Goal: Task Accomplishment & Management: Use online tool/utility

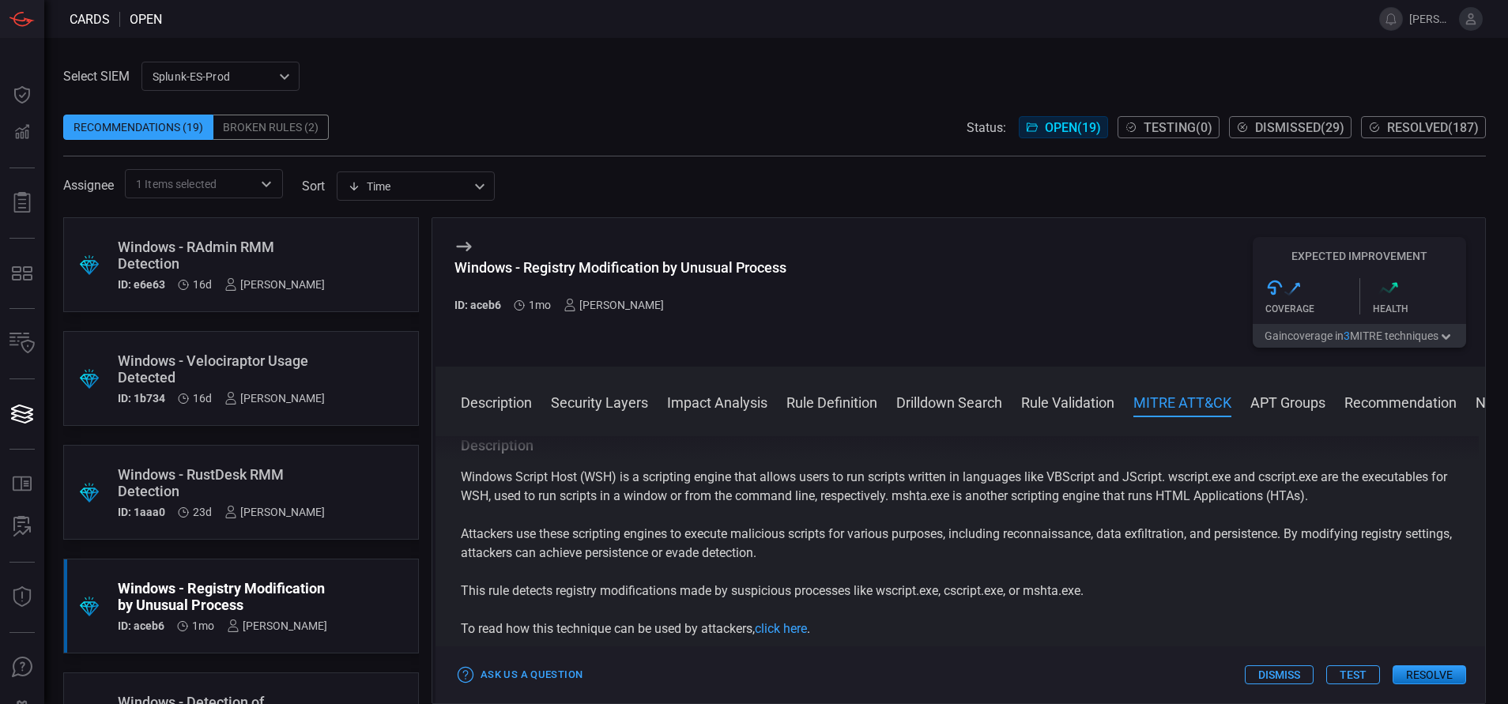
scroll to position [1346, 0]
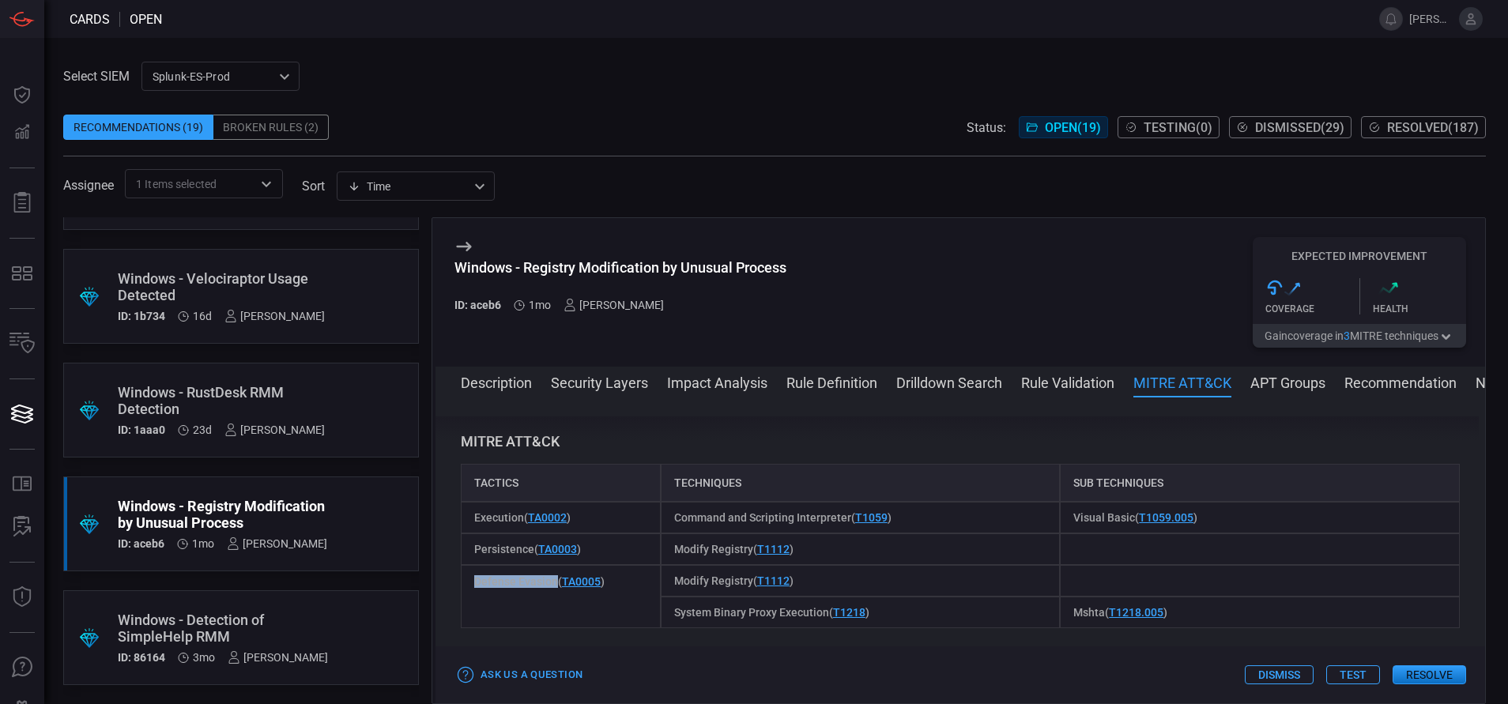
click at [1430, 673] on button "Resolve" at bounding box center [1428, 674] width 73 height 19
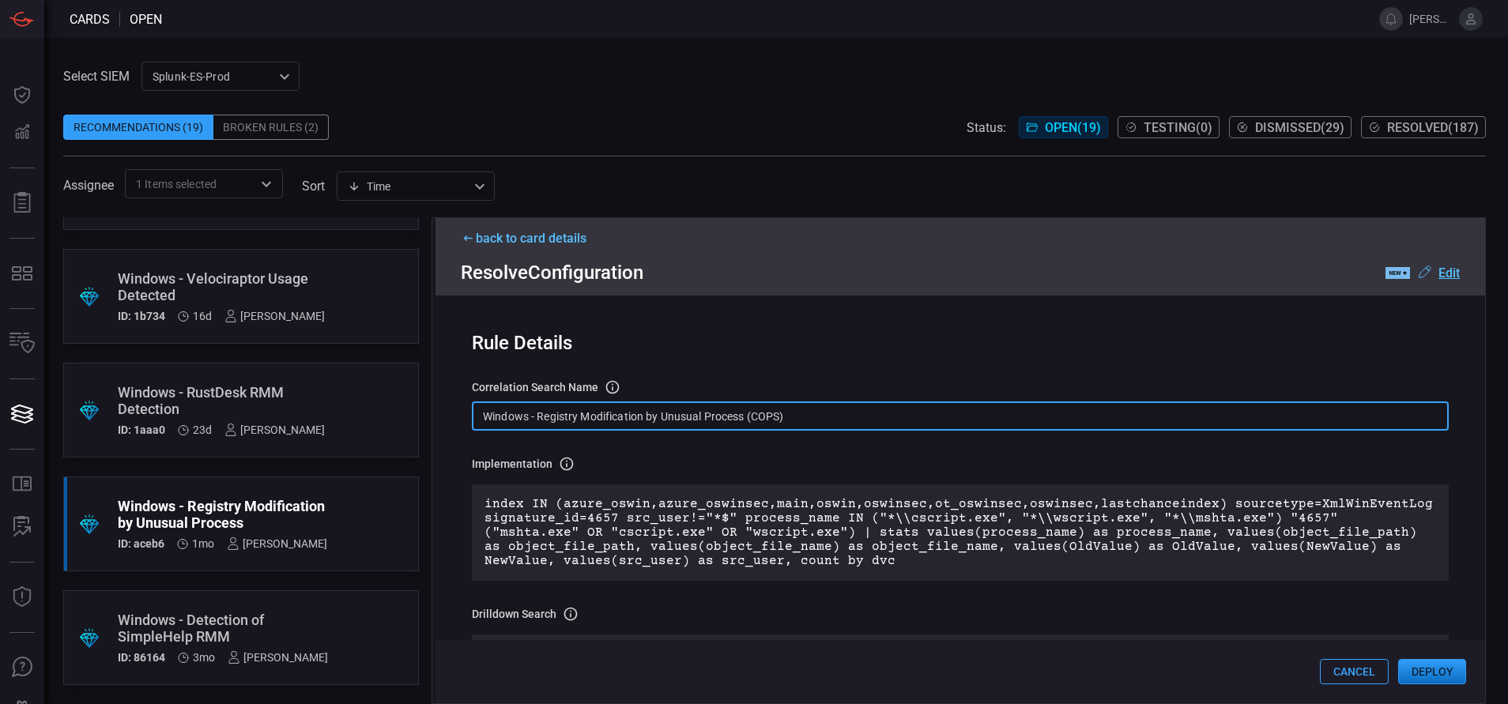
click at [793, 420] on input "Windows - Registry Modification by Unusual Process (COPS)" at bounding box center [960, 415] width 977 height 29
paste input "Reg - Modification by Unusual Process"
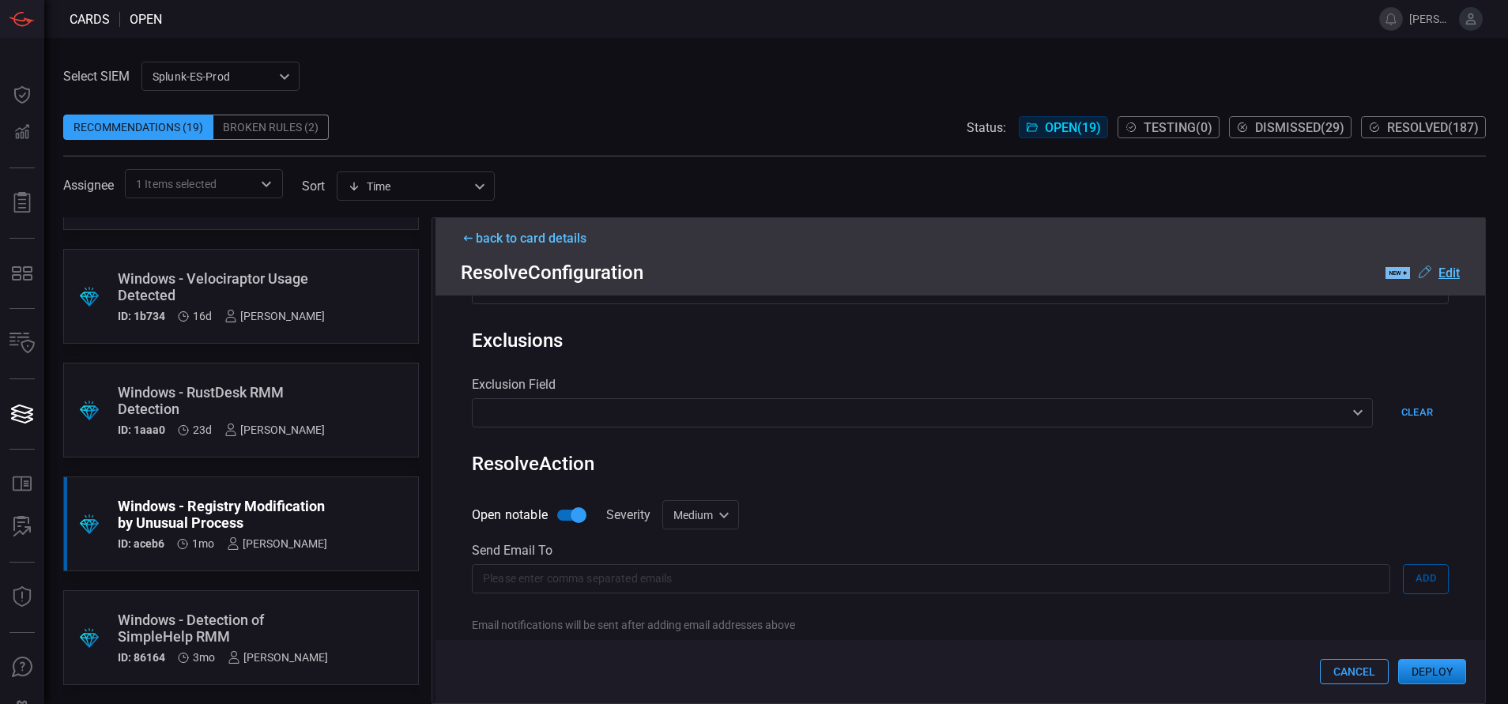
scroll to position [646, 0]
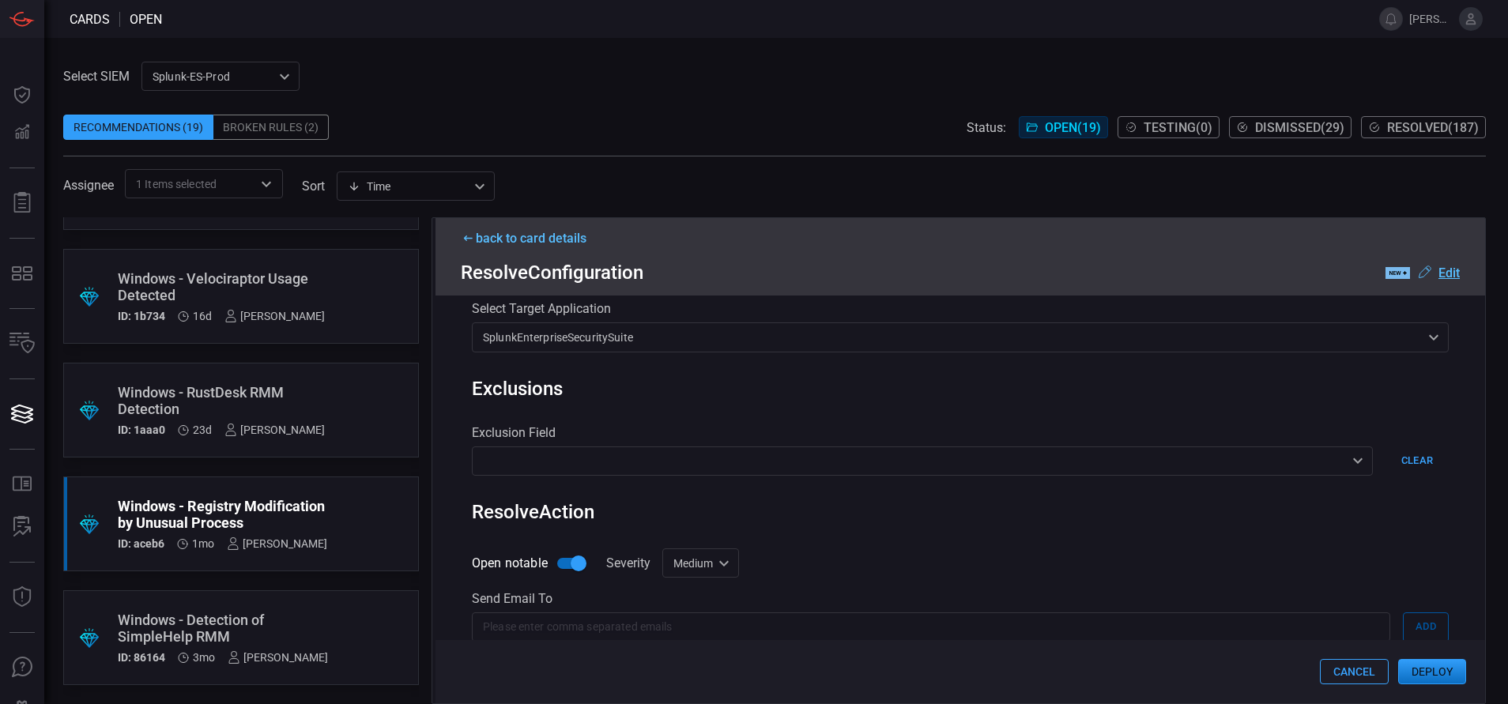
type input "Win Reg - Modification by Unusual Process"
click at [722, 563] on div "Medium medium Informational Low Medium High Critical ​" at bounding box center [700, 562] width 77 height 29
click at [698, 594] on li "Low" at bounding box center [702, 594] width 94 height 26
type input "low"
click at [1427, 665] on button "Deploy" at bounding box center [1432, 671] width 68 height 25
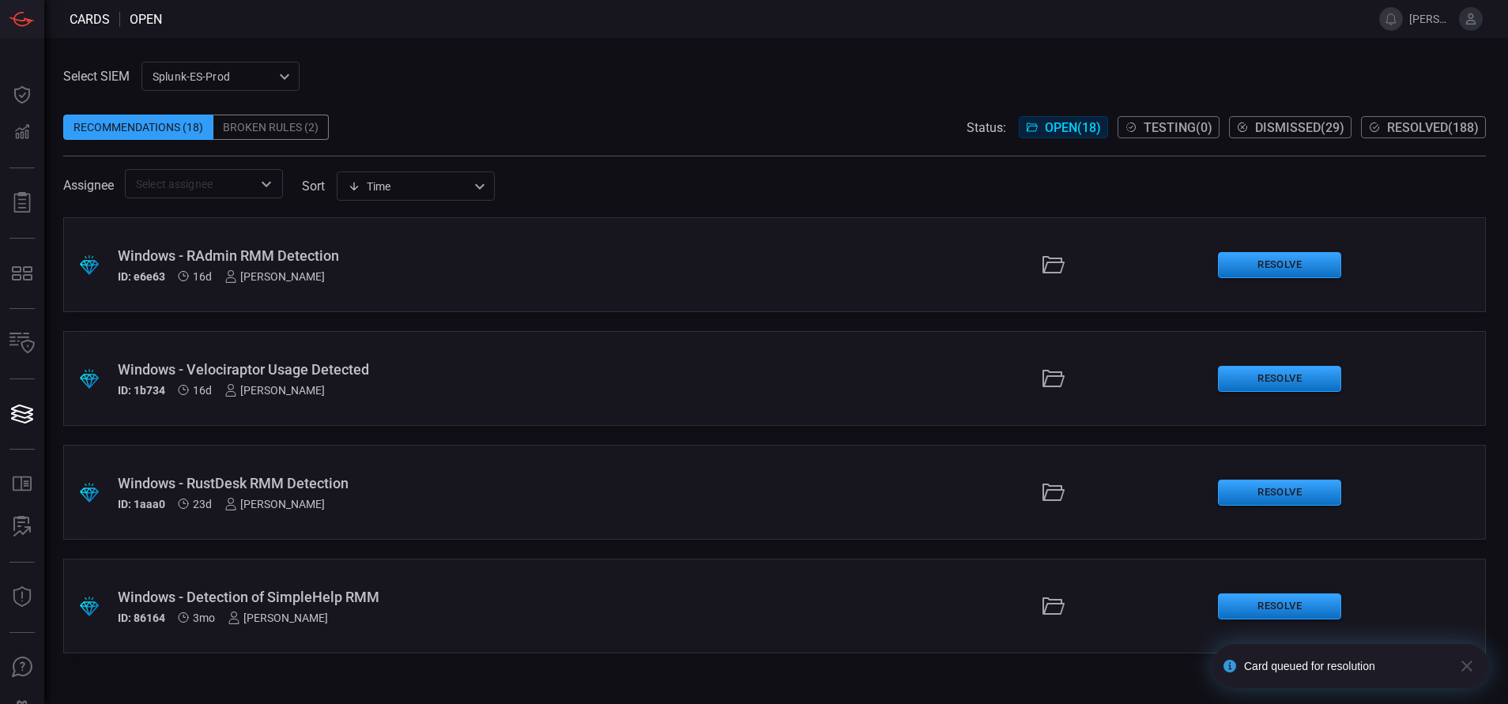
click at [1470, 126] on span "Resolved ( 188 )" at bounding box center [1433, 127] width 92 height 15
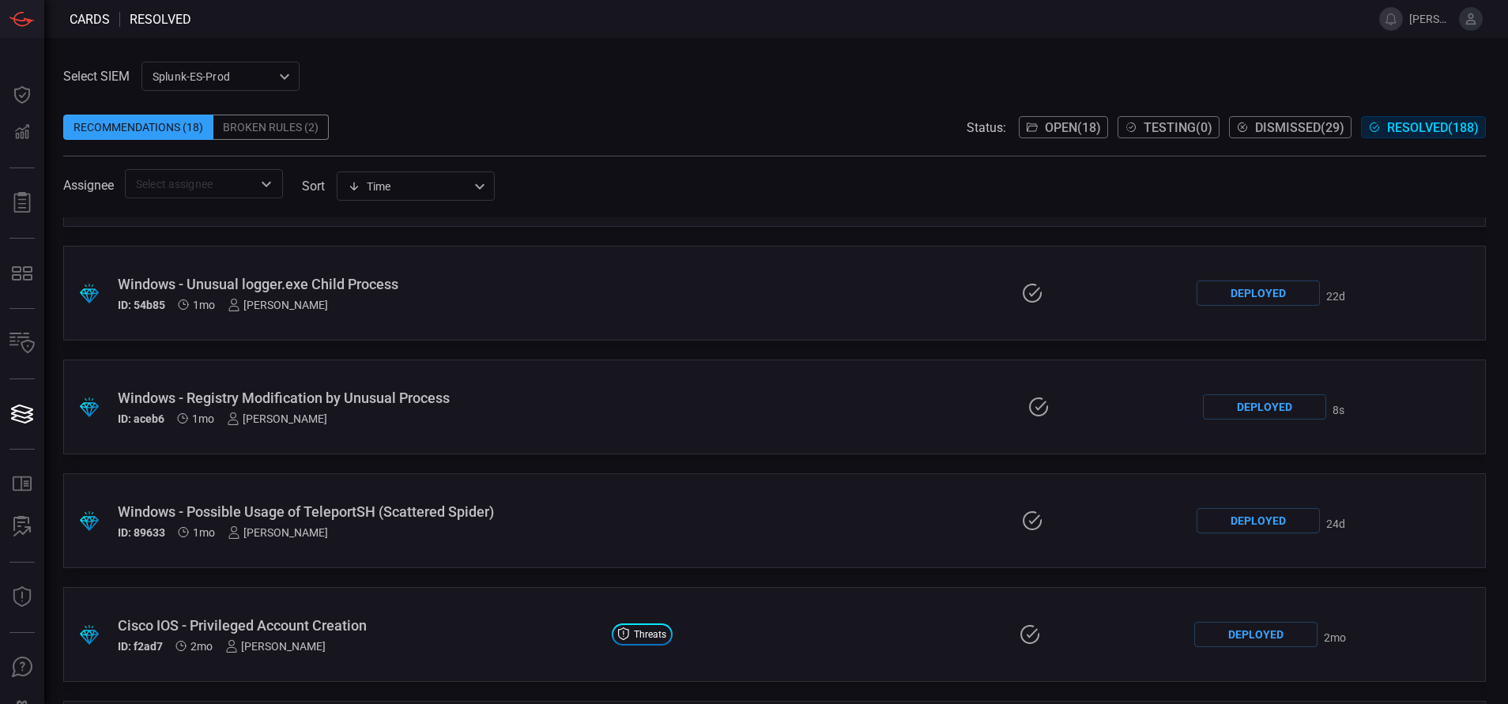
scroll to position [1680, 0]
click at [482, 392] on div "Windows - Registry Modification by Unusual Process" at bounding box center [362, 396] width 488 height 17
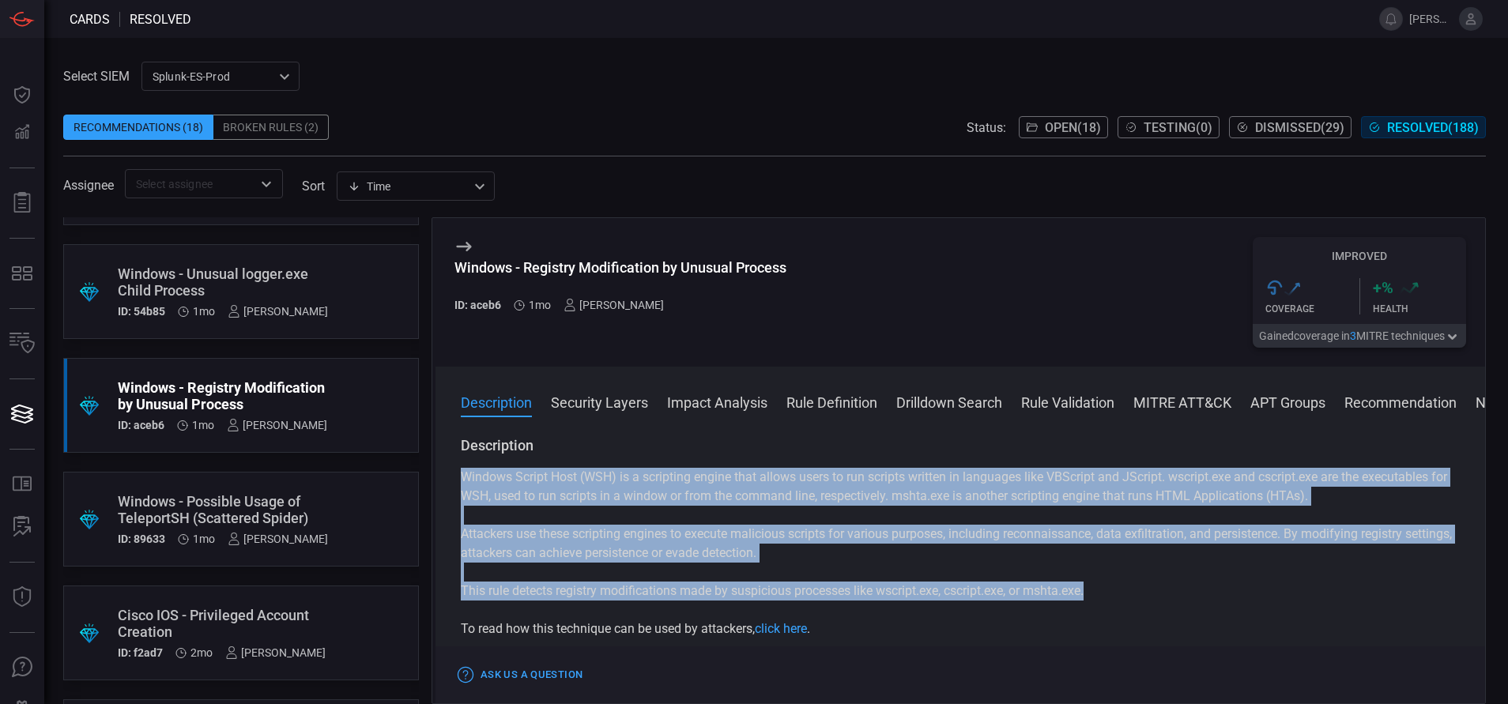
drag, startPoint x: 462, startPoint y: 477, endPoint x: 1108, endPoint y: 599, distance: 657.2
click at [1108, 599] on div "Windows Script Host (WSH) is a scripting engine that allows users to run script…" at bounding box center [960, 553] width 999 height 171
copy div "Windows Script Host (WSH) is a scripting engine that allows users to run script…"
